Goal: Task Accomplishment & Management: Use online tool/utility

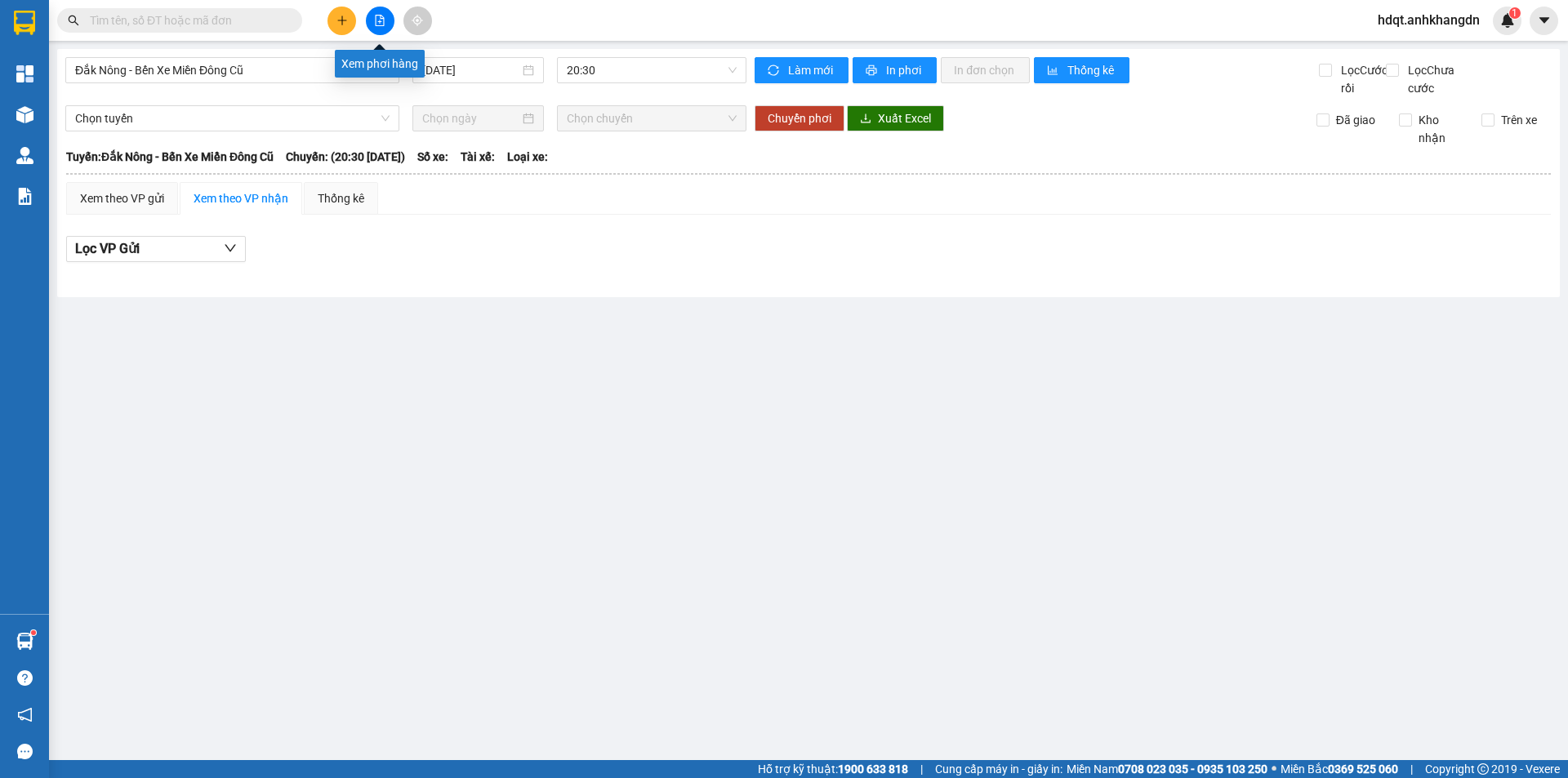
click at [380, 32] on button at bounding box center [380, 20] width 29 height 29
click at [466, 75] on input "[DATE]" at bounding box center [470, 70] width 97 height 18
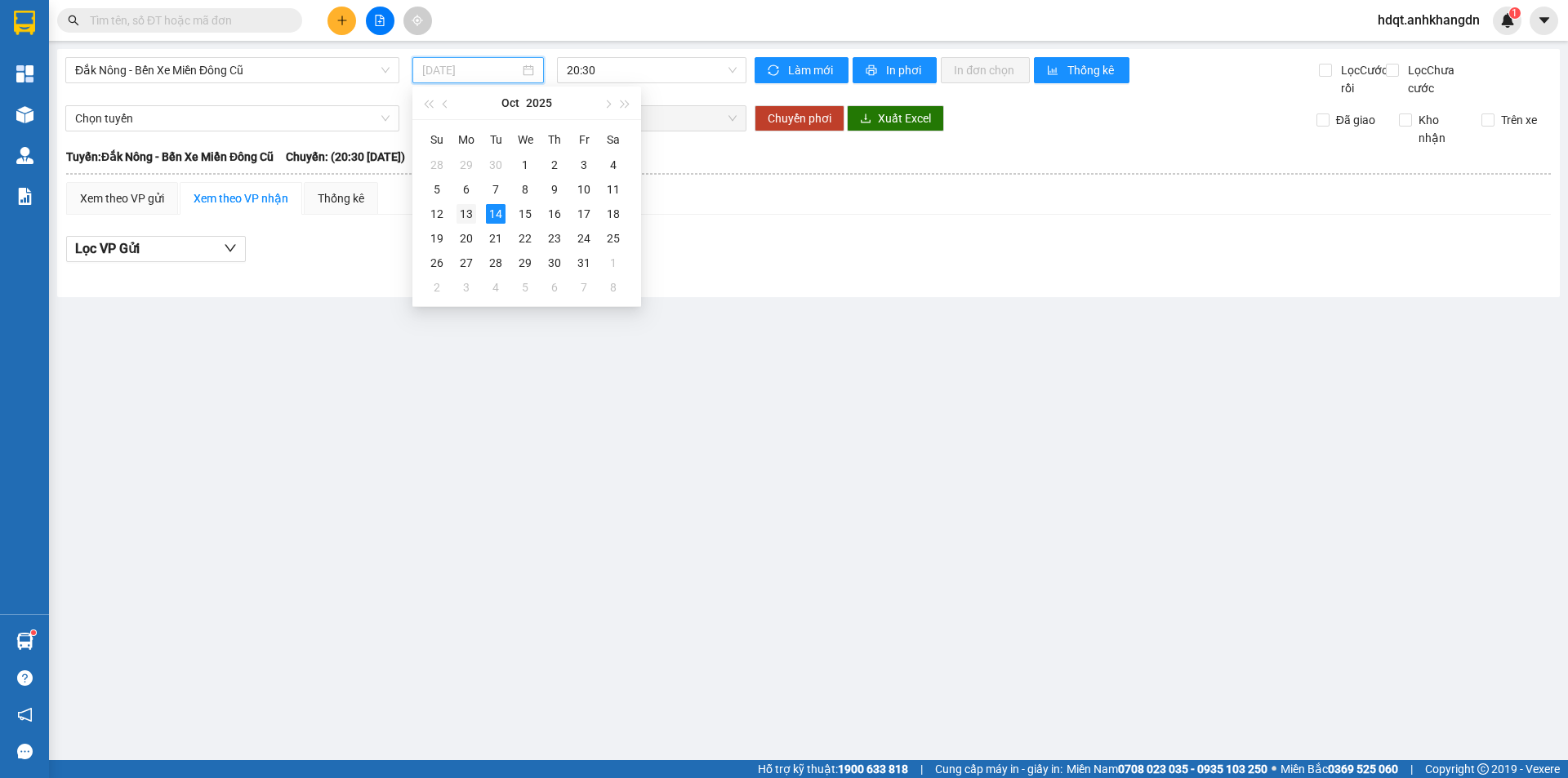
click at [472, 210] on div "13" at bounding box center [466, 214] width 20 height 20
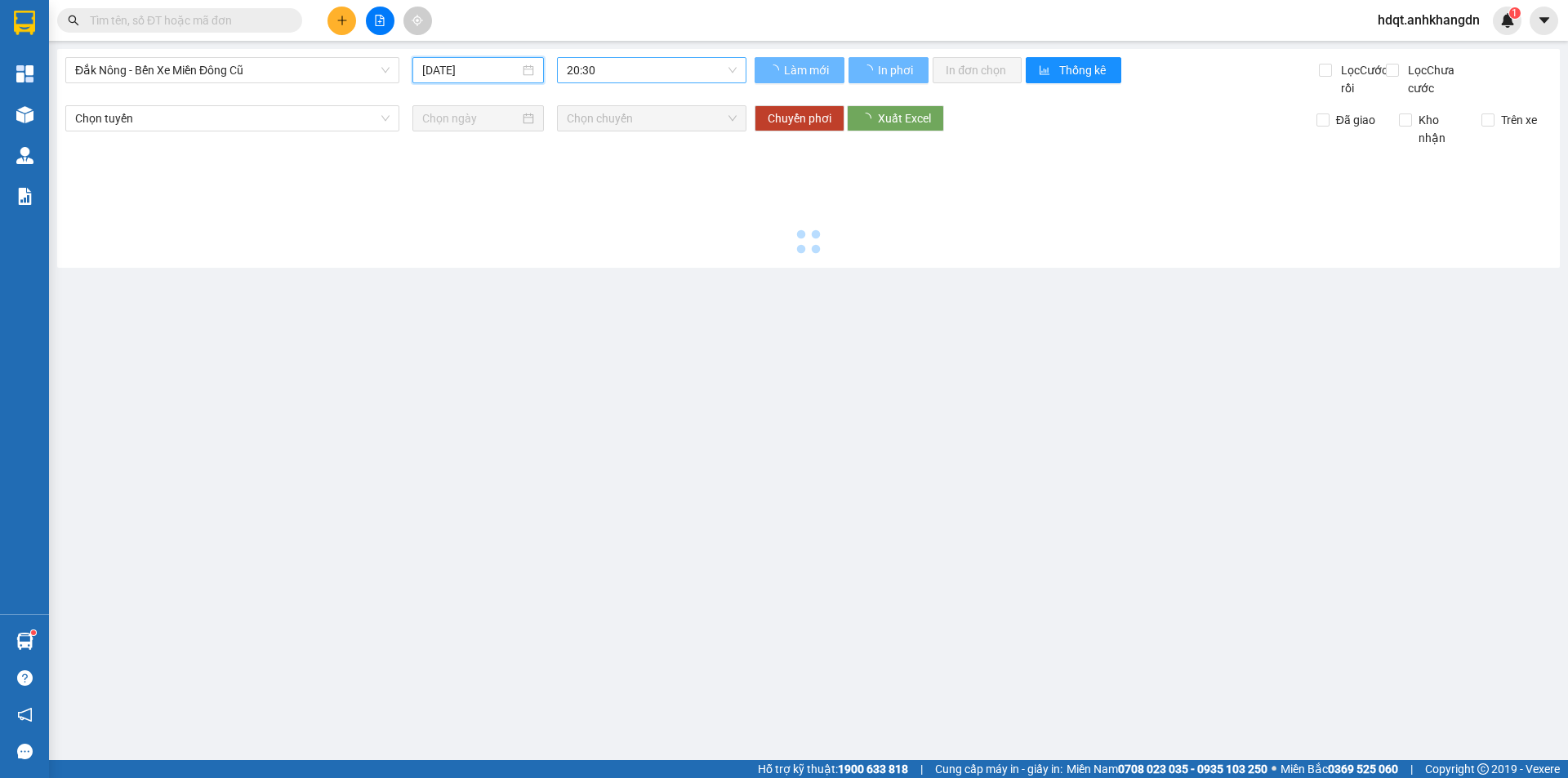
click at [599, 73] on span "20:30" at bounding box center [652, 70] width 170 height 24
type input "[DATE]"
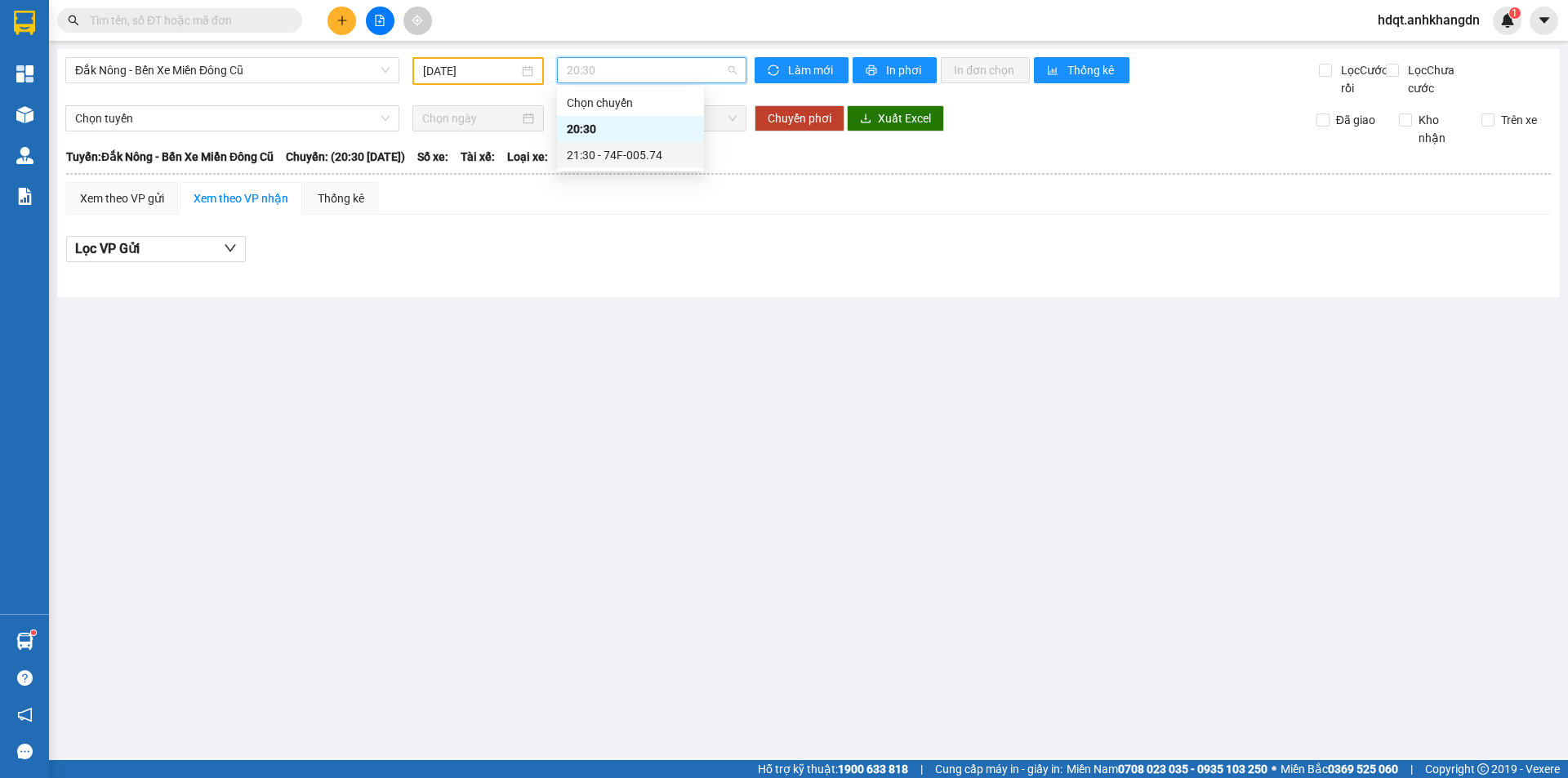
click at [623, 155] on div "21:30 - 74F-005.74" at bounding box center [630, 155] width 127 height 18
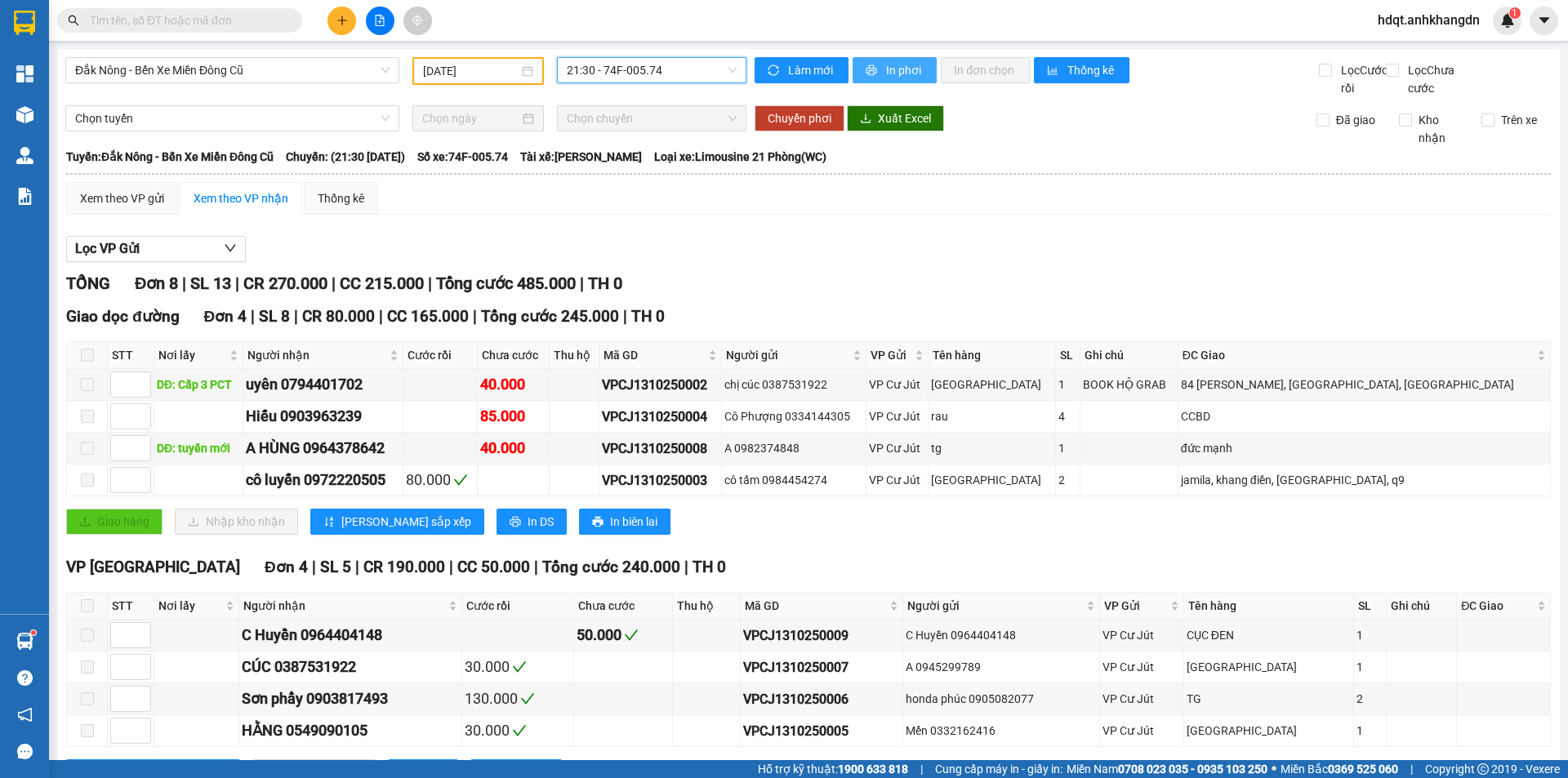
click at [873, 66] on button "In phơi" at bounding box center [894, 70] width 84 height 26
